Goal: Task Accomplishment & Management: Use online tool/utility

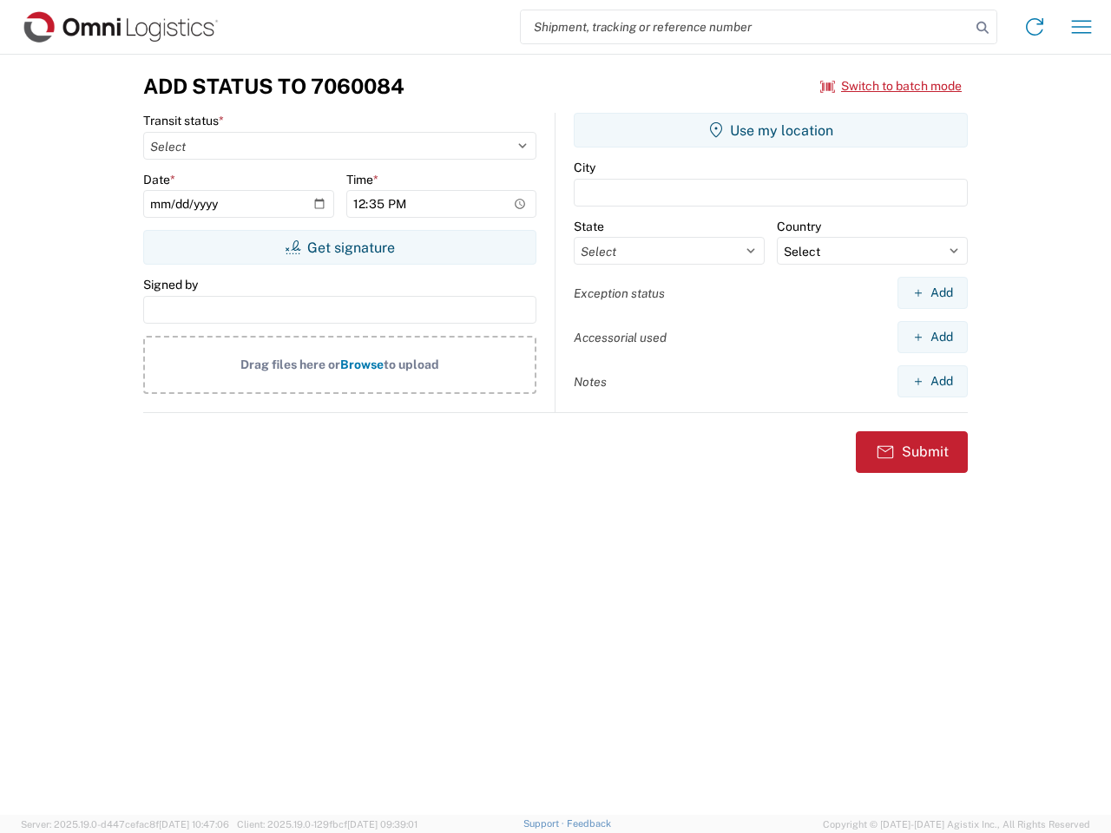
click at [746, 27] on input "search" at bounding box center [746, 26] width 450 height 33
click at [983, 28] on icon at bounding box center [983, 28] width 24 height 24
click at [1035, 27] on icon at bounding box center [1035, 27] width 28 height 28
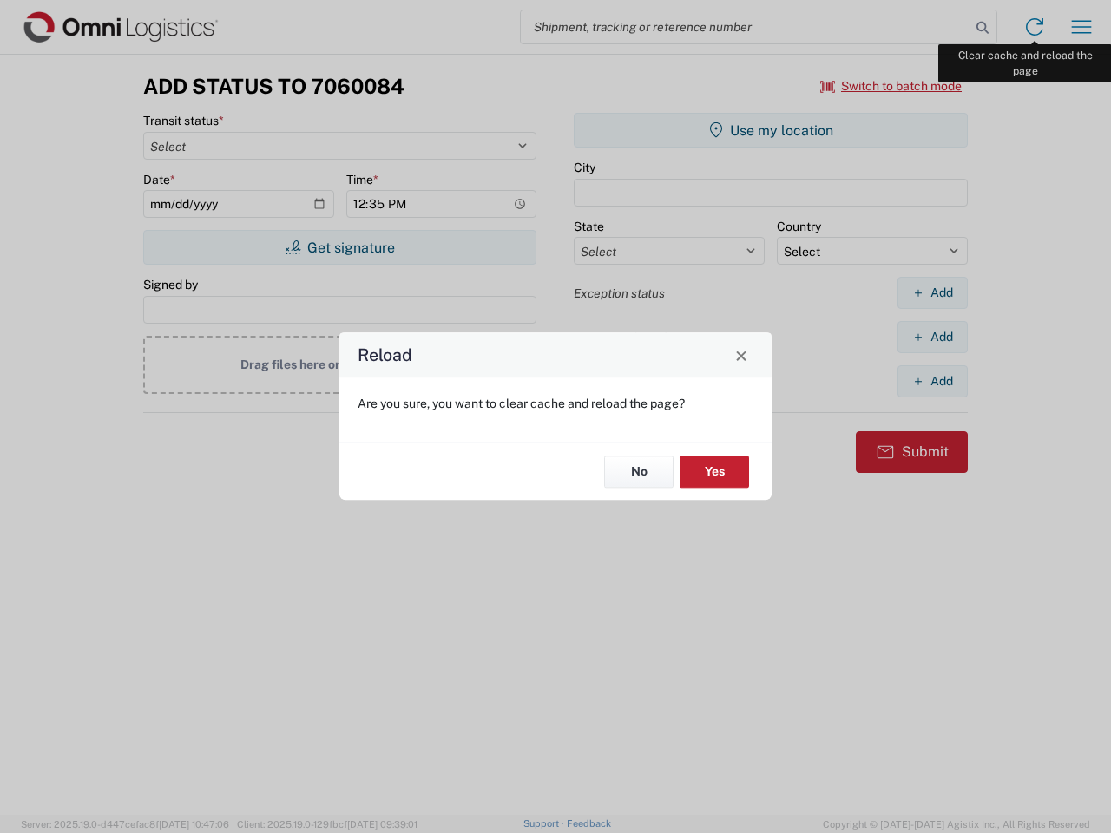
click at [1082, 27] on div "Reload Are you sure, you want to clear cache and reload the page? No Yes" at bounding box center [555, 416] width 1111 height 833
click at [892, 86] on div "Reload Are you sure, you want to clear cache and reload the page? No Yes" at bounding box center [555, 416] width 1111 height 833
click at [339, 247] on div "Reload Are you sure, you want to clear cache and reload the page? No Yes" at bounding box center [555, 416] width 1111 height 833
click at [771, 130] on div "Reload Are you sure, you want to clear cache and reload the page? No Yes" at bounding box center [555, 416] width 1111 height 833
click at [932, 293] on div "Reload Are you sure, you want to clear cache and reload the page? No Yes" at bounding box center [555, 416] width 1111 height 833
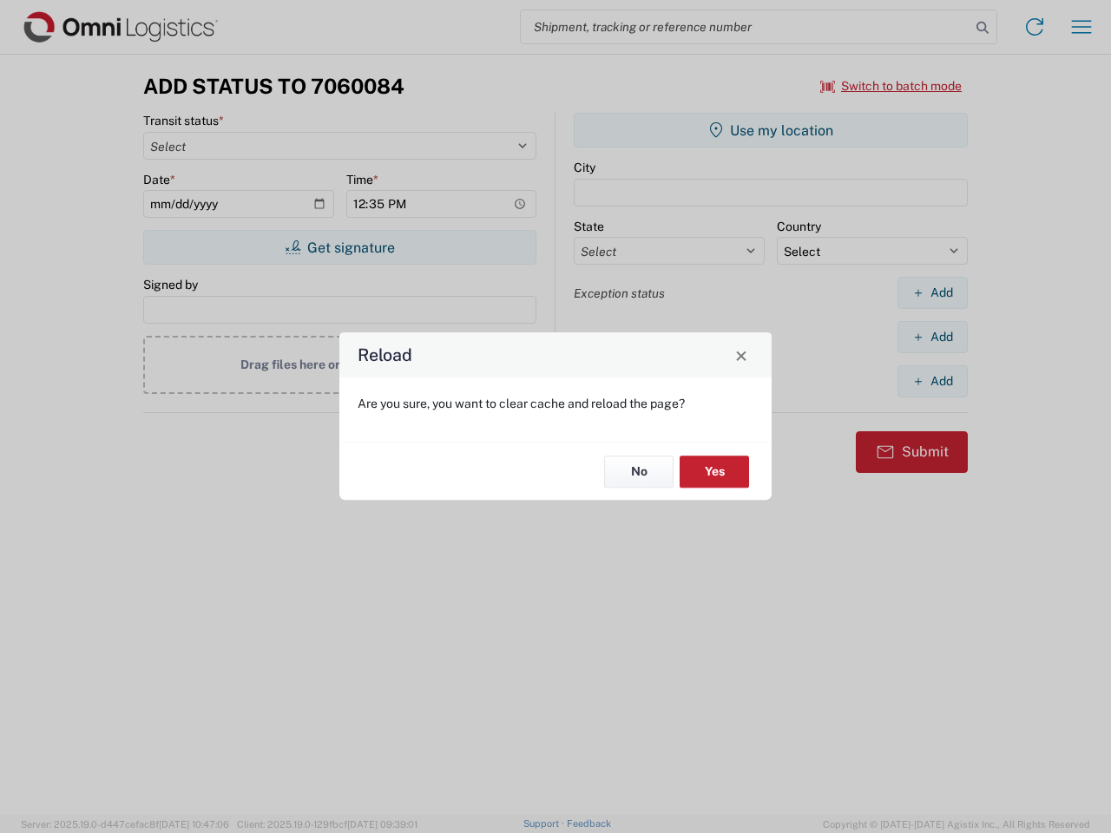
click at [932, 337] on div "Reload Are you sure, you want to clear cache and reload the page? No Yes" at bounding box center [555, 416] width 1111 height 833
click at [932, 381] on div "Reload Are you sure, you want to clear cache and reload the page? No Yes" at bounding box center [555, 416] width 1111 height 833
